Goal: Find contact information: Find contact information

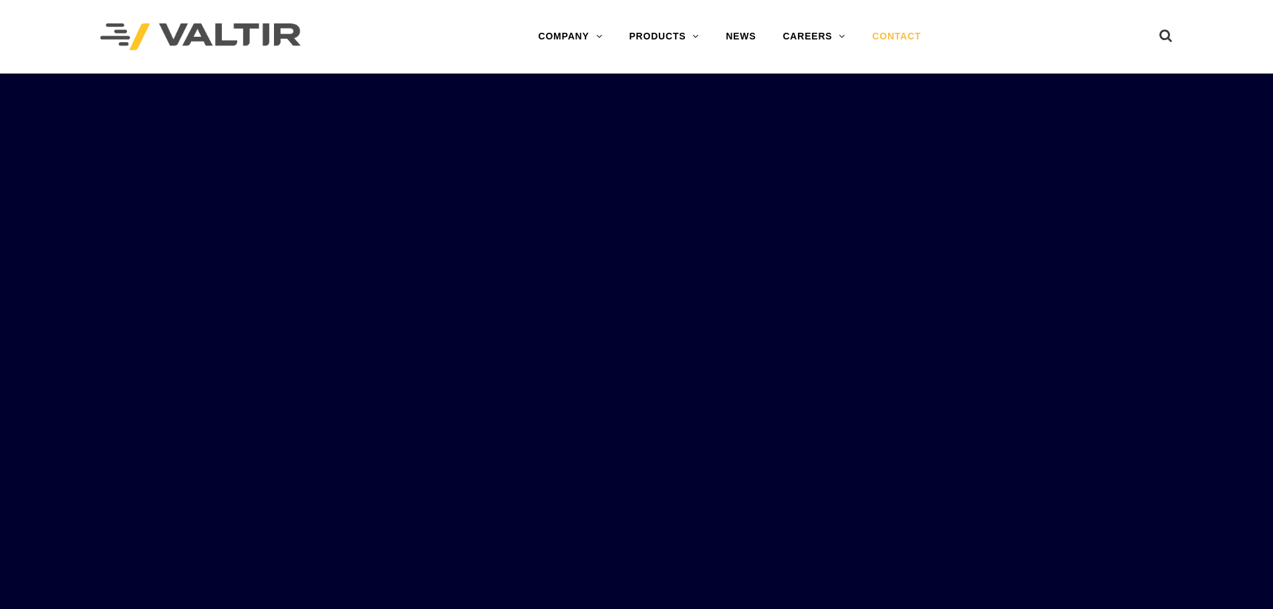
click at [898, 36] on link "CONTACT" at bounding box center [897, 36] width 76 height 27
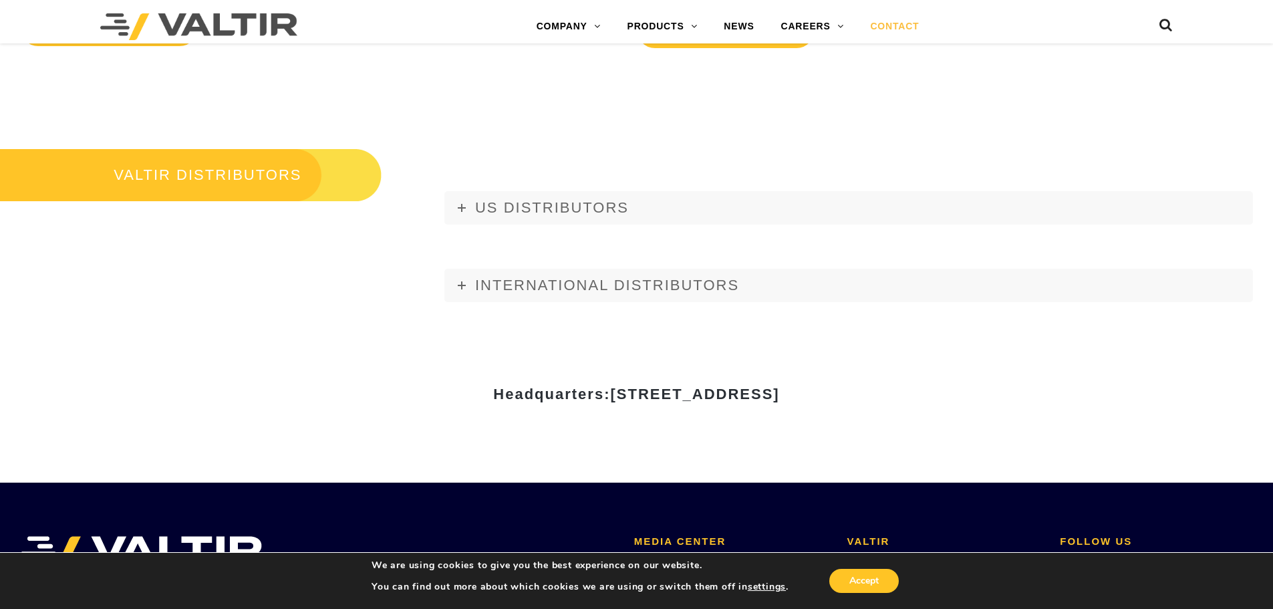
scroll to position [1604, 0]
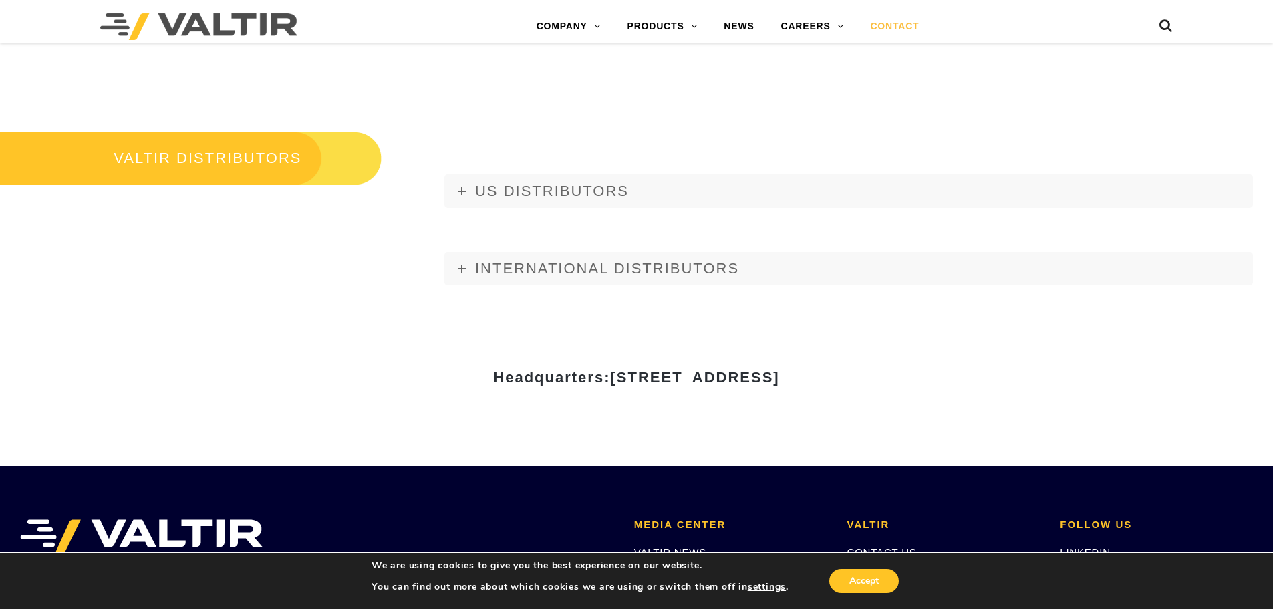
click at [243, 164] on h3 "VALTIR DISTRIBUTORS" at bounding box center [191, 158] width 382 height 56
click at [482, 187] on span "US DISTRIBUTORS" at bounding box center [552, 191] width 154 height 17
